Goal: Entertainment & Leisure: Browse casually

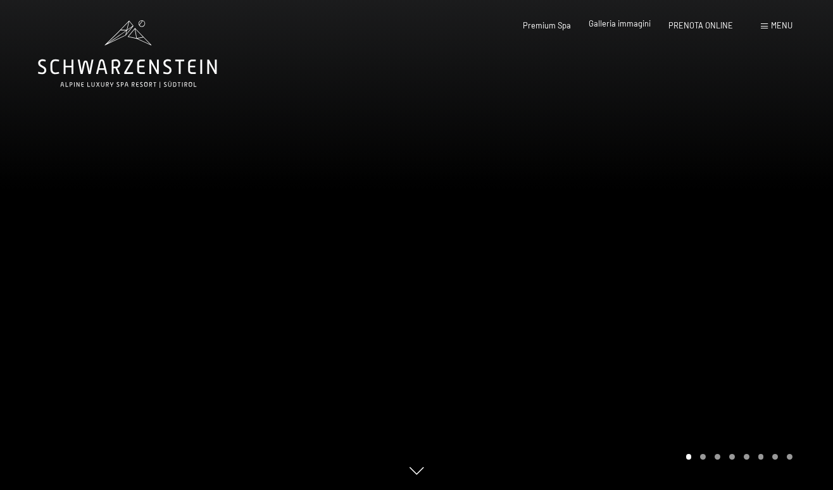
click at [627, 27] on span "Galleria immagini" at bounding box center [619, 23] width 62 height 10
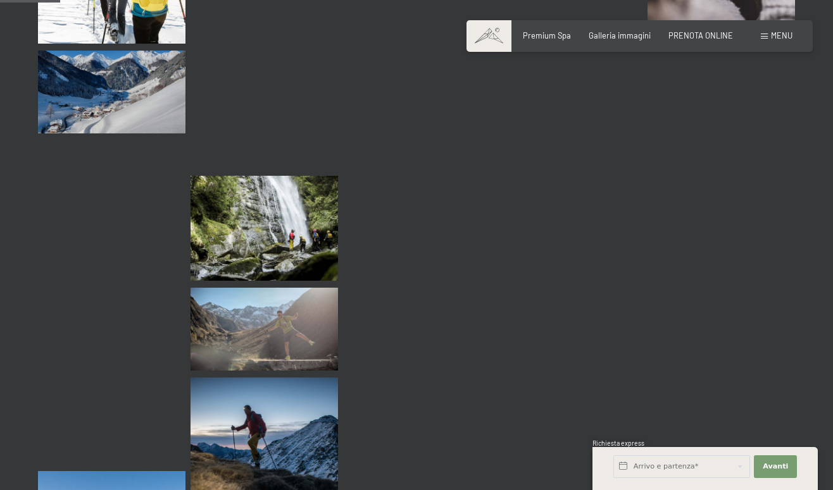
scroll to position [1085, 0]
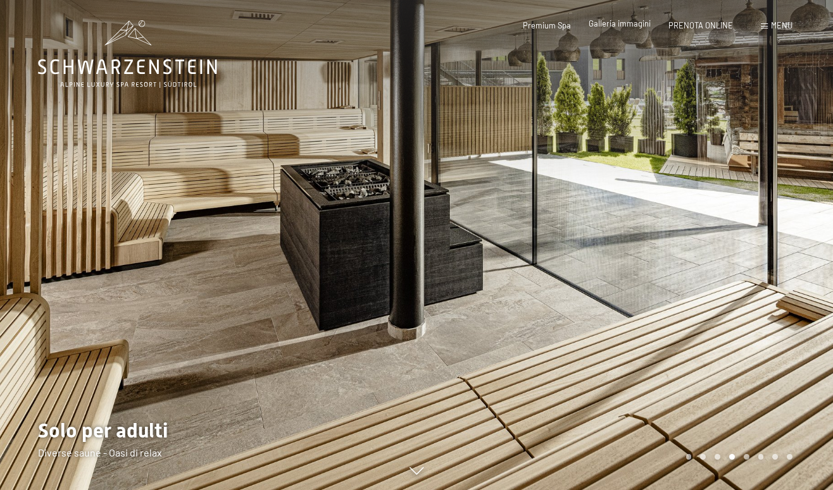
click at [610, 26] on span "Galleria immagini" at bounding box center [619, 23] width 62 height 10
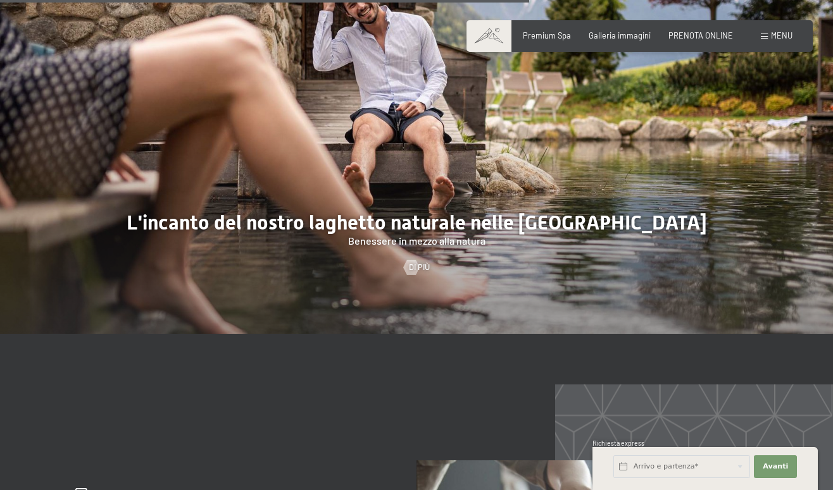
scroll to position [4082, 0]
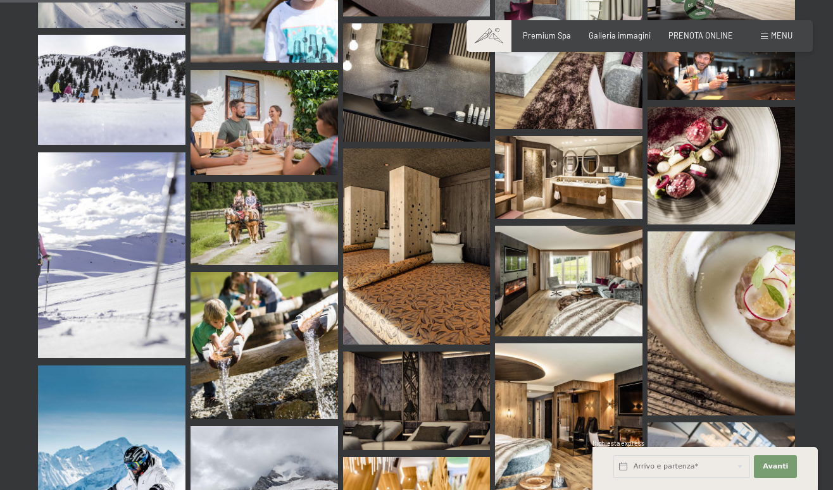
scroll to position [3194, 0]
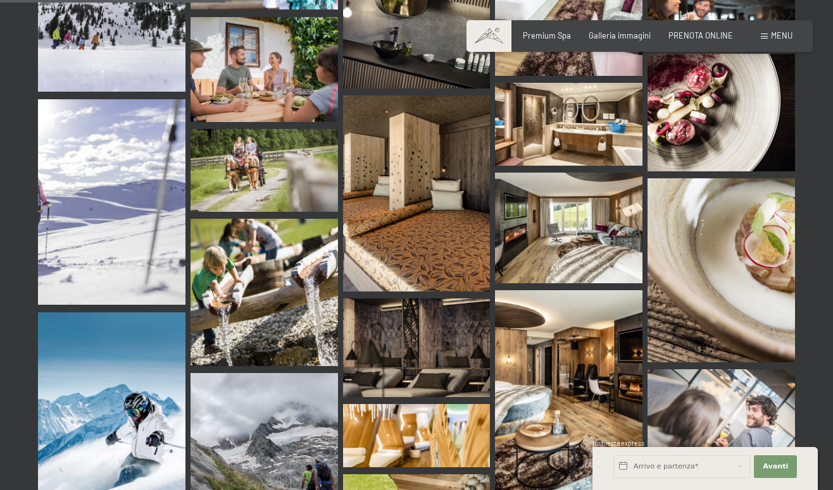
click at [407, 206] on img at bounding box center [416, 194] width 147 height 196
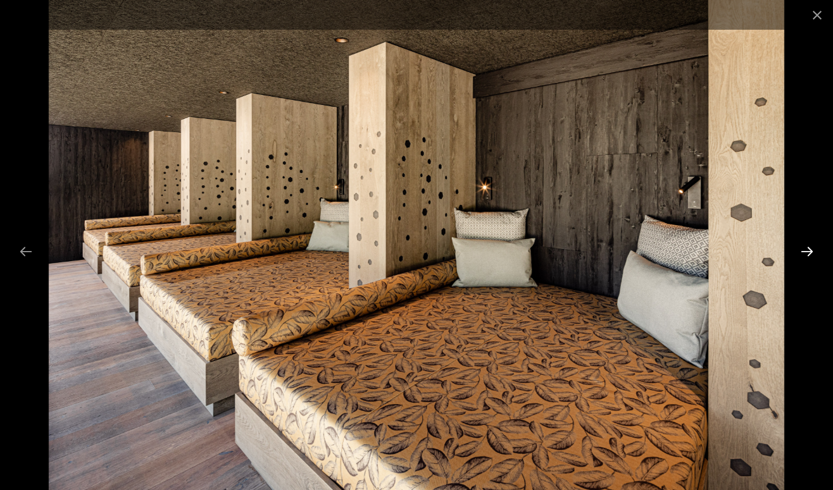
click at [810, 256] on button "Next slide" at bounding box center [806, 251] width 27 height 25
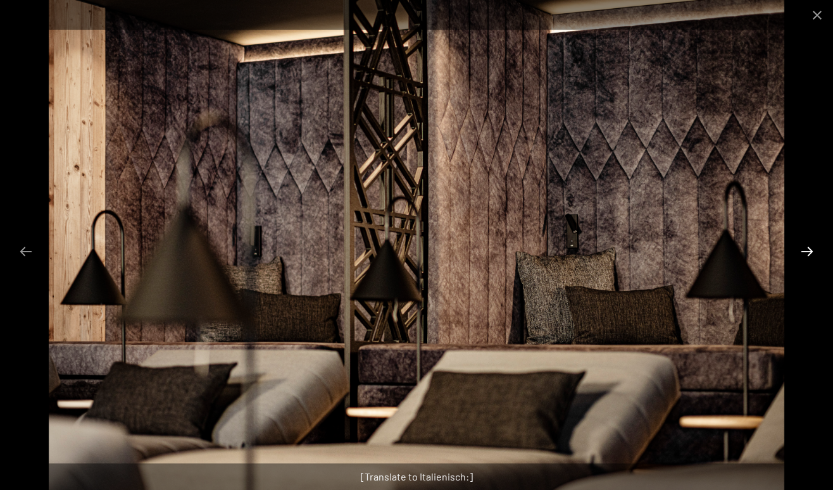
click at [808, 251] on button "Next slide" at bounding box center [806, 251] width 27 height 25
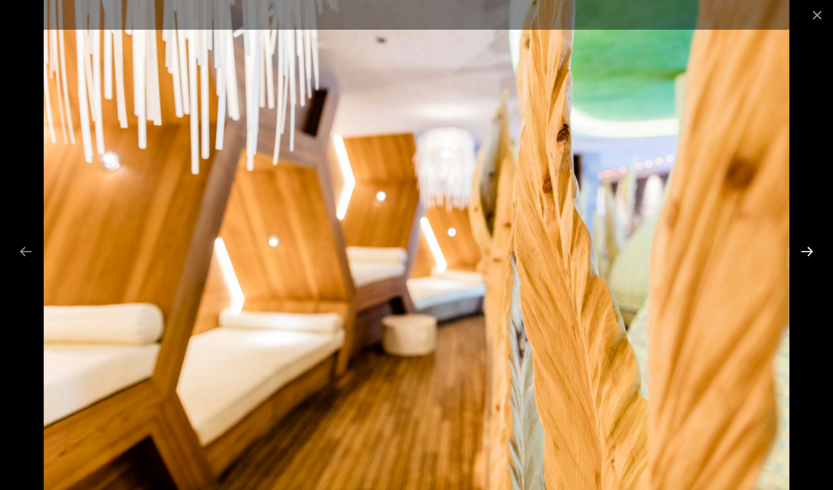
click at [808, 251] on button "Next slide" at bounding box center [806, 251] width 27 height 25
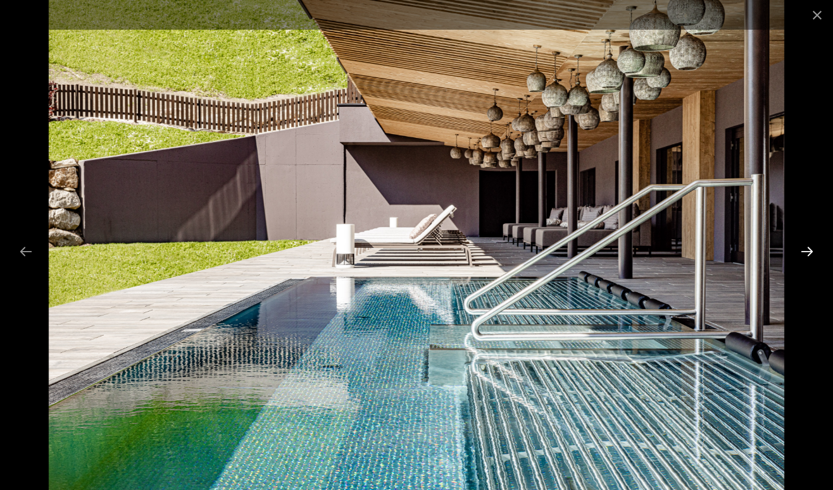
click at [808, 251] on button "Next slide" at bounding box center [806, 251] width 27 height 25
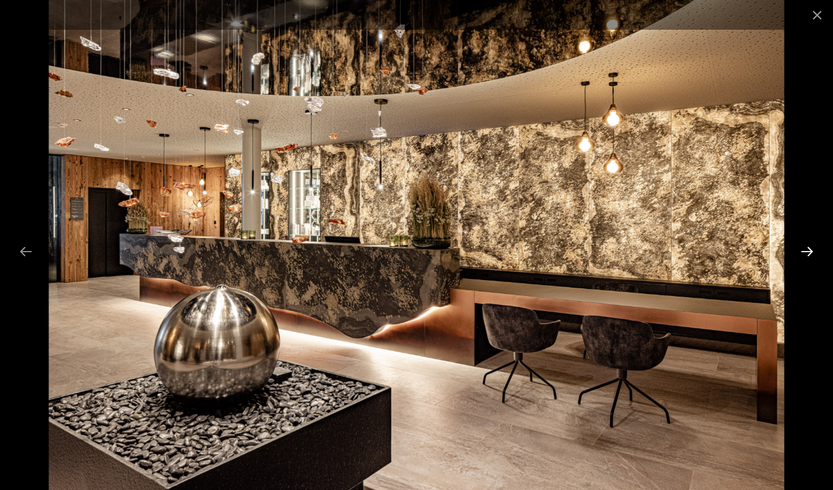
click at [808, 251] on button "Next slide" at bounding box center [806, 251] width 27 height 25
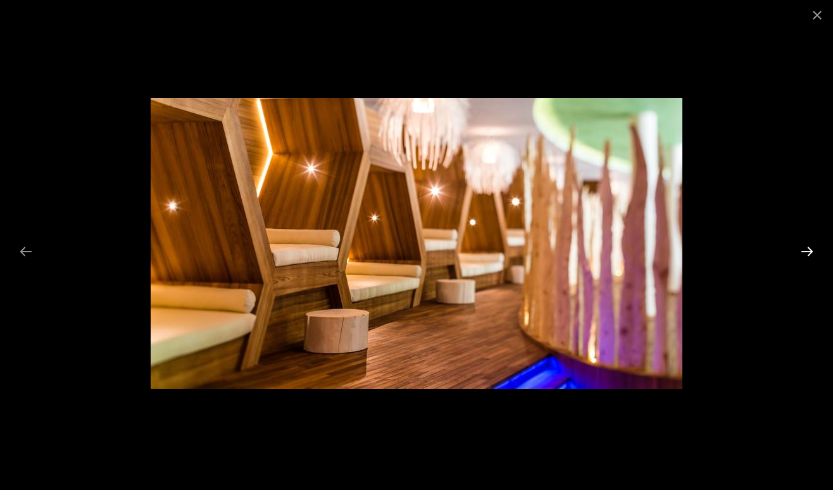
click at [808, 251] on button "Next slide" at bounding box center [806, 251] width 27 height 25
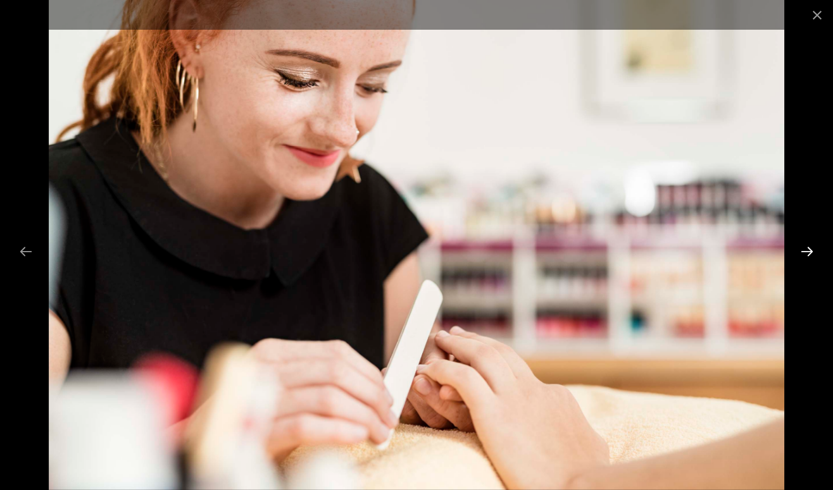
click at [808, 251] on button "Next slide" at bounding box center [806, 251] width 27 height 25
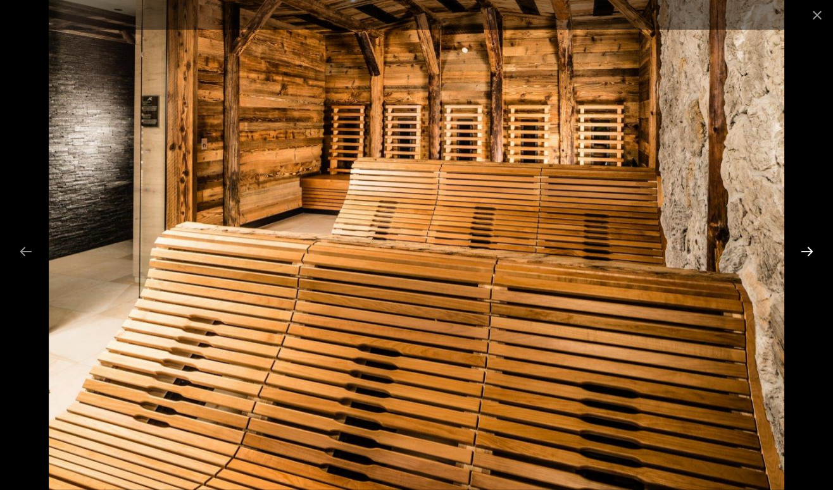
click at [808, 251] on button "Next slide" at bounding box center [806, 251] width 27 height 25
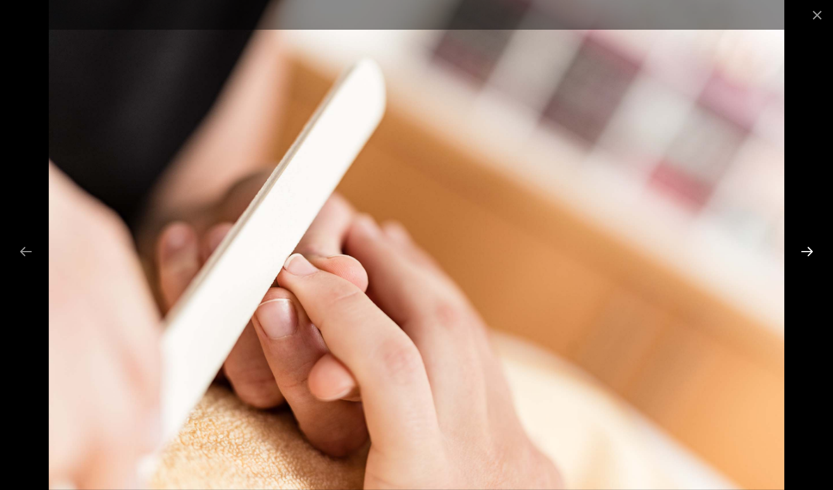
click at [808, 251] on button "Next slide" at bounding box center [806, 251] width 27 height 25
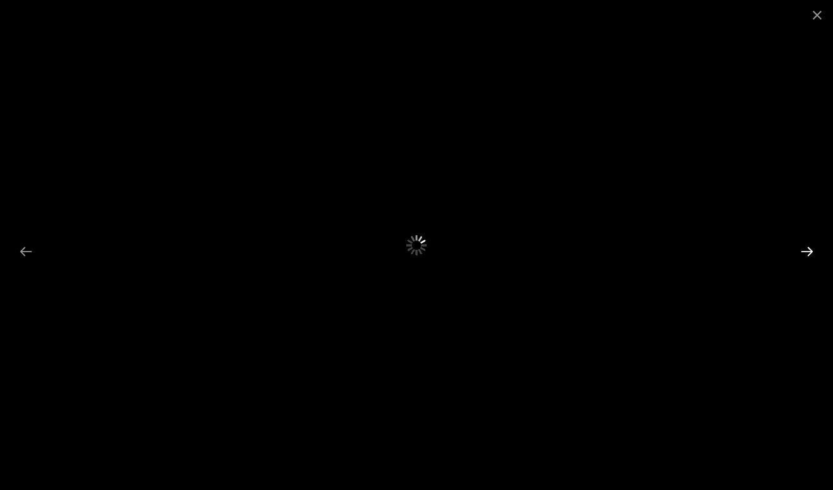
click at [808, 251] on button "Next slide" at bounding box center [806, 251] width 27 height 25
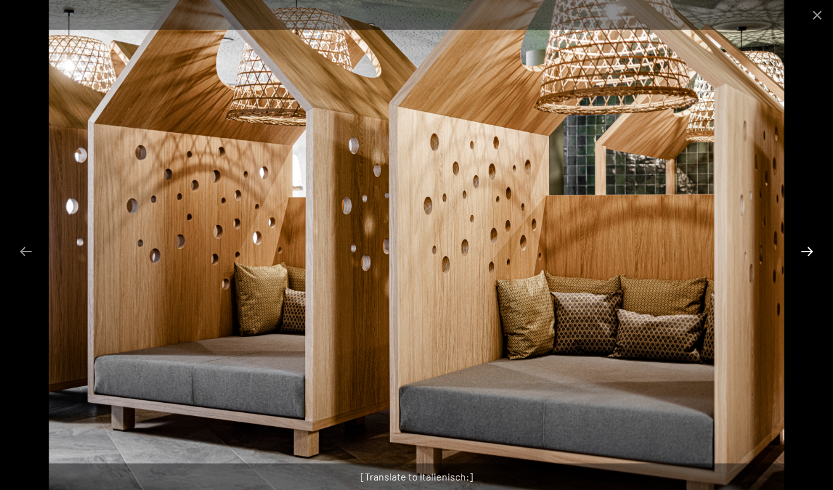
click at [808, 251] on button "Next slide" at bounding box center [806, 251] width 27 height 25
